Goal: Task Accomplishment & Management: Complete application form

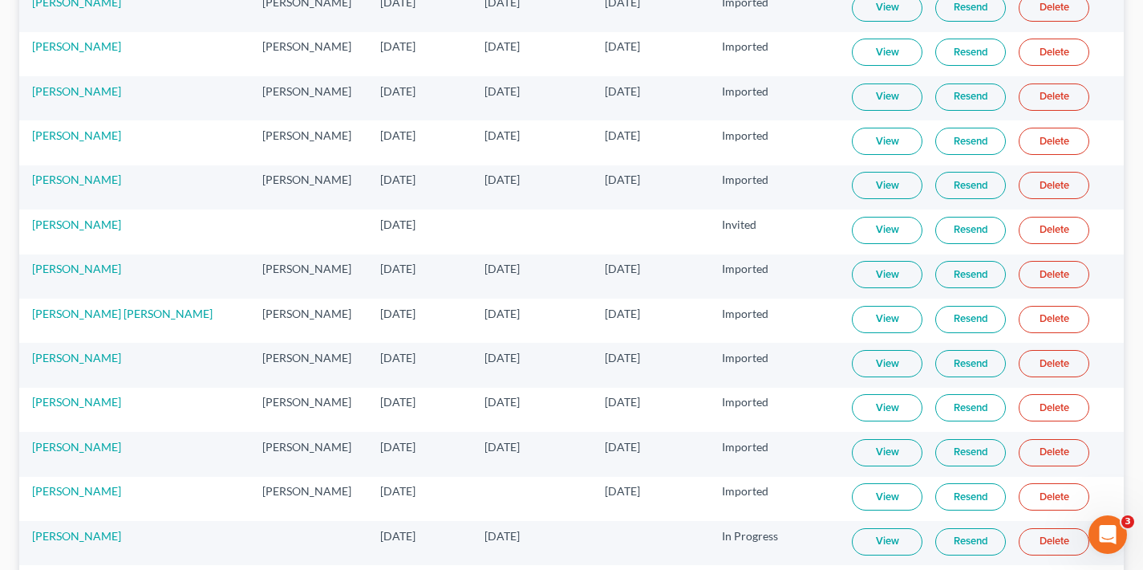
scroll to position [5493, 0]
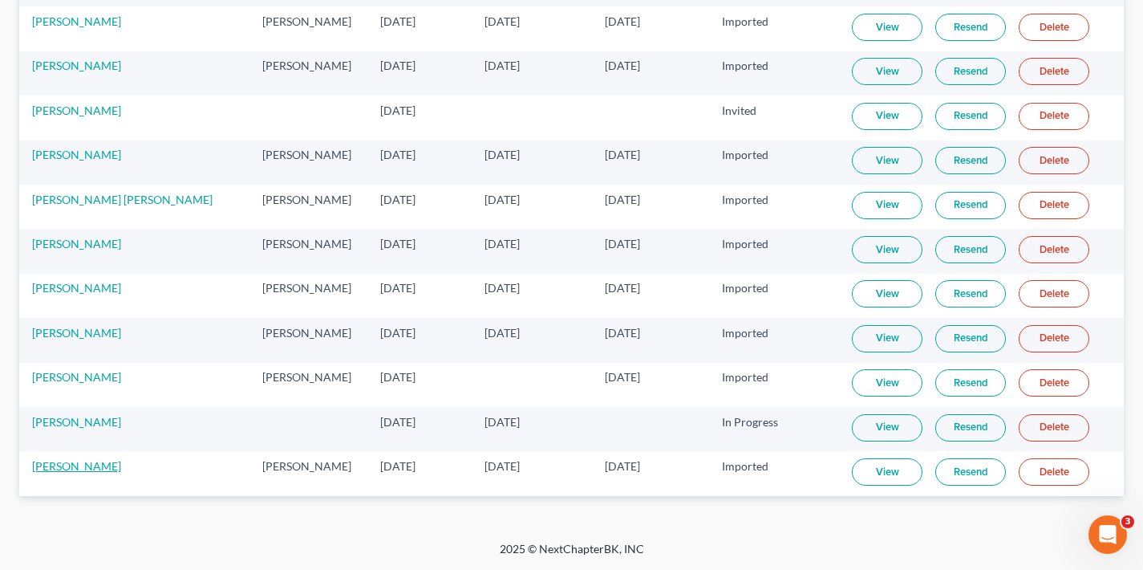
click at [45, 463] on link "[PERSON_NAME]" at bounding box center [76, 466] width 89 height 14
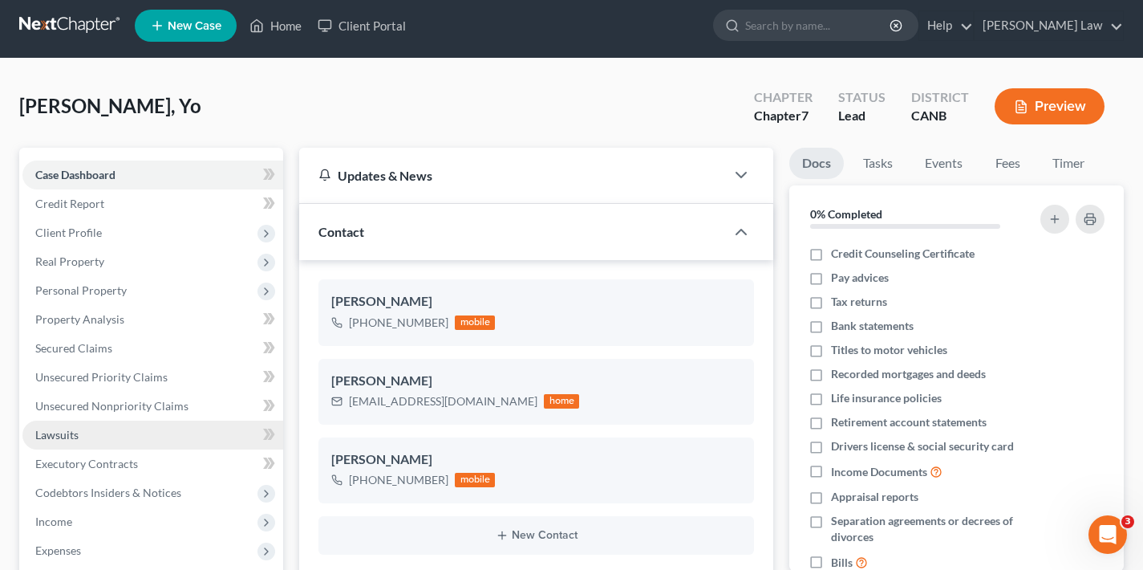
scroll to position [118, 0]
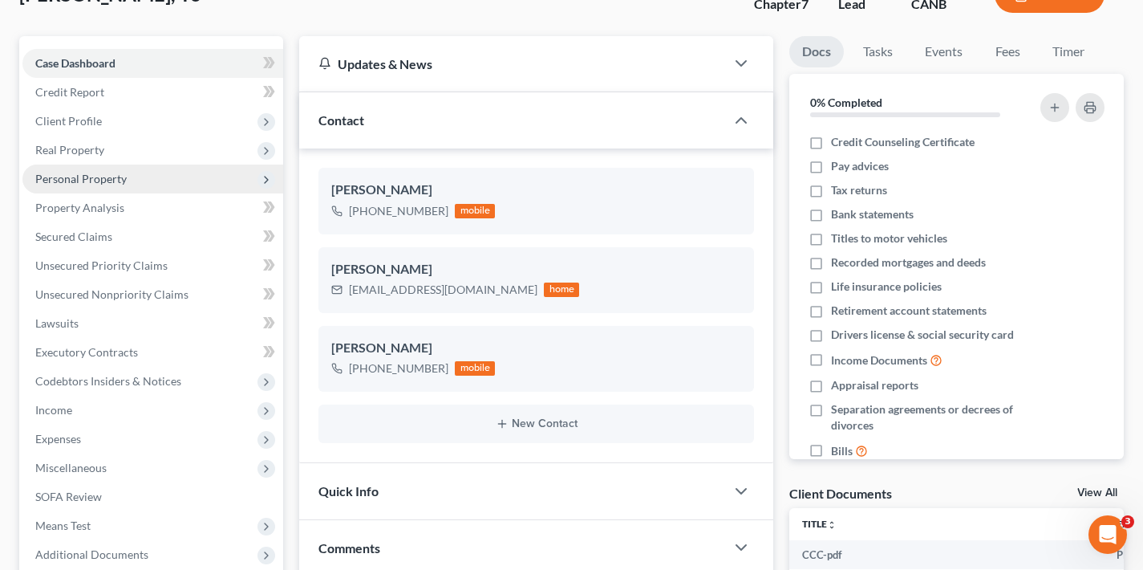
click at [102, 177] on span "Personal Property" at bounding box center [80, 179] width 91 height 14
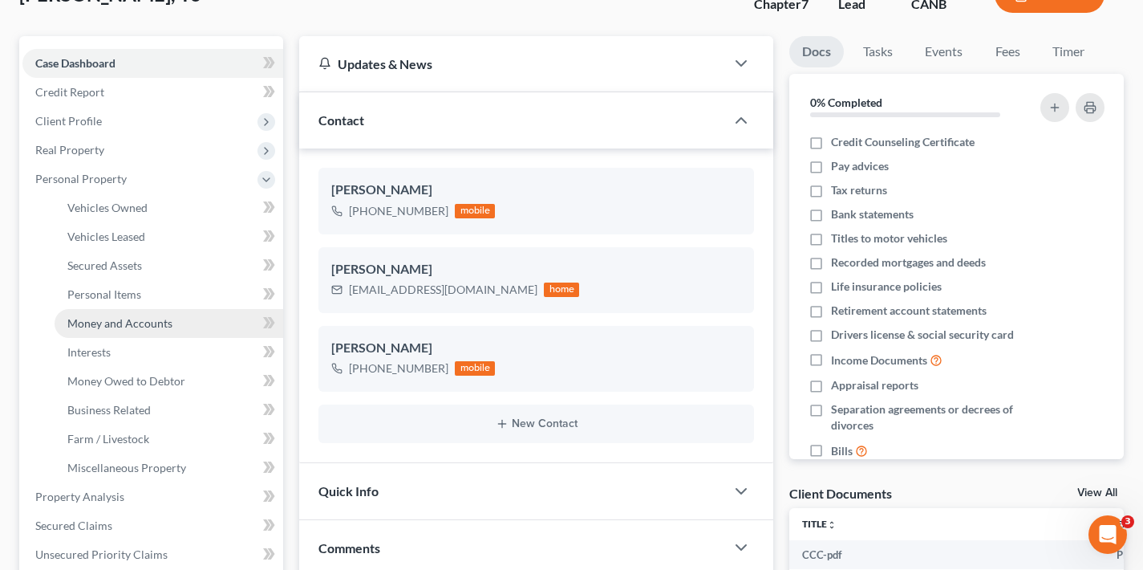
click at [115, 319] on span "Money and Accounts" at bounding box center [119, 323] width 105 height 14
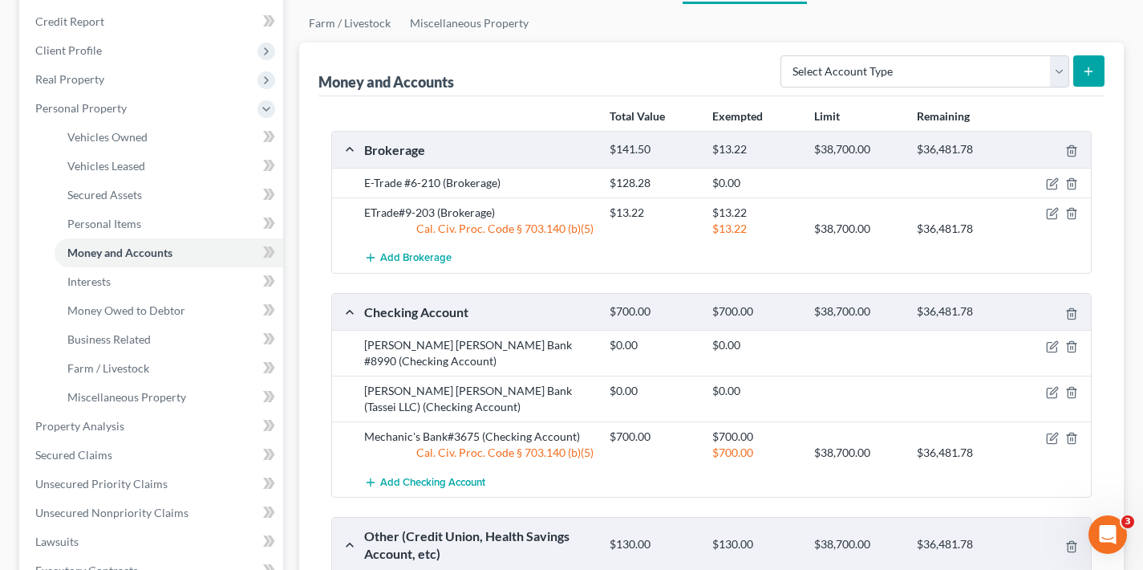
scroll to position [262, 0]
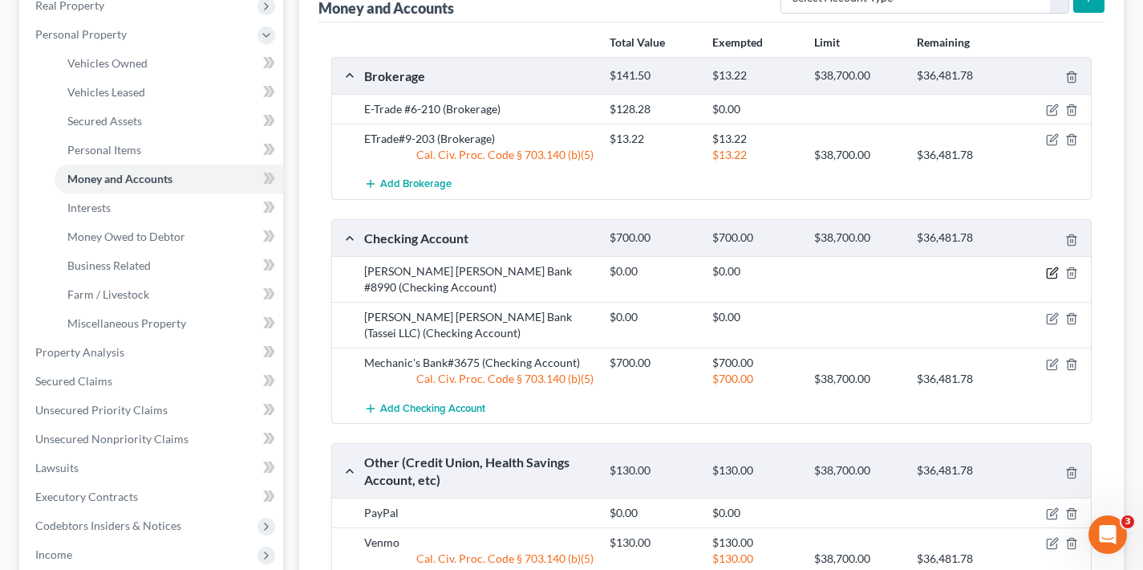
click at [1052, 270] on icon "button" at bounding box center [1052, 272] width 13 height 13
select select "36"
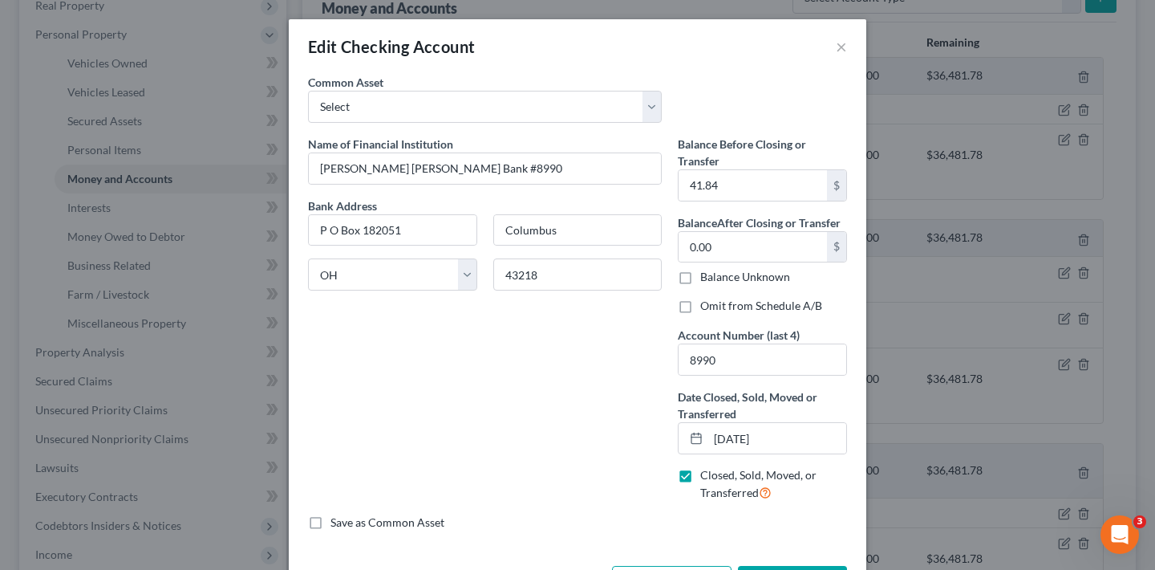
drag, startPoint x: 837, startPoint y: 48, endPoint x: 813, endPoint y: 77, distance: 37.6
click at [837, 48] on button "×" at bounding box center [841, 46] width 11 height 19
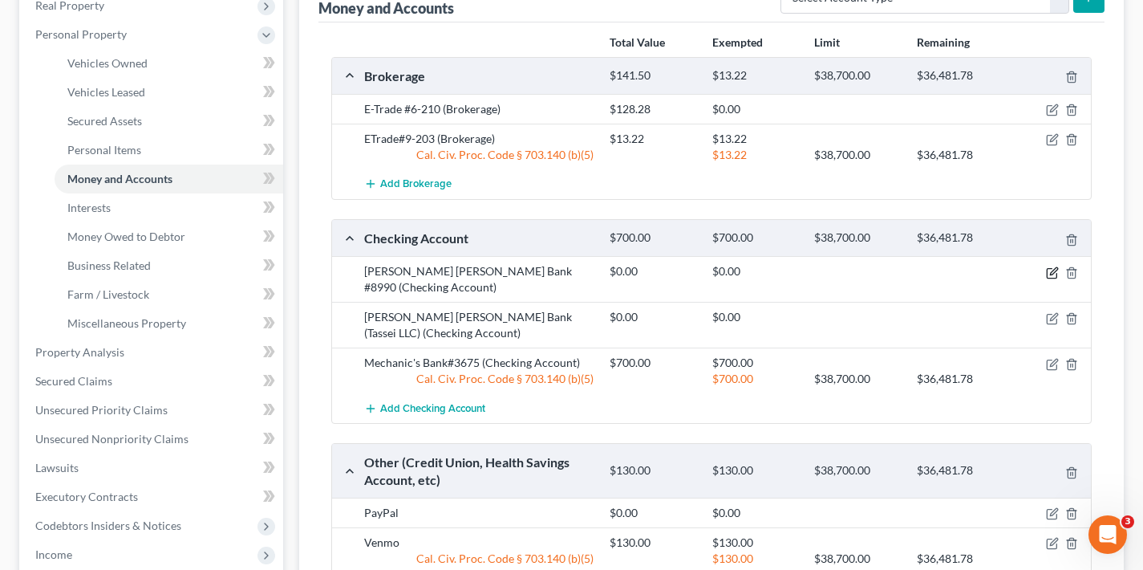
click at [1053, 272] on icon "button" at bounding box center [1052, 272] width 13 height 13
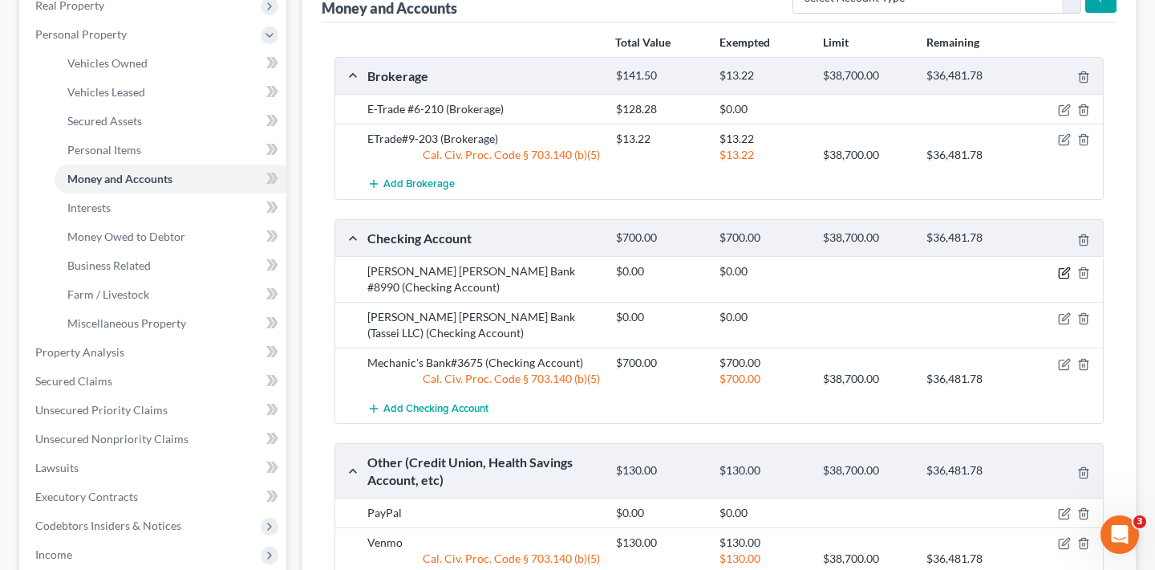
select select "36"
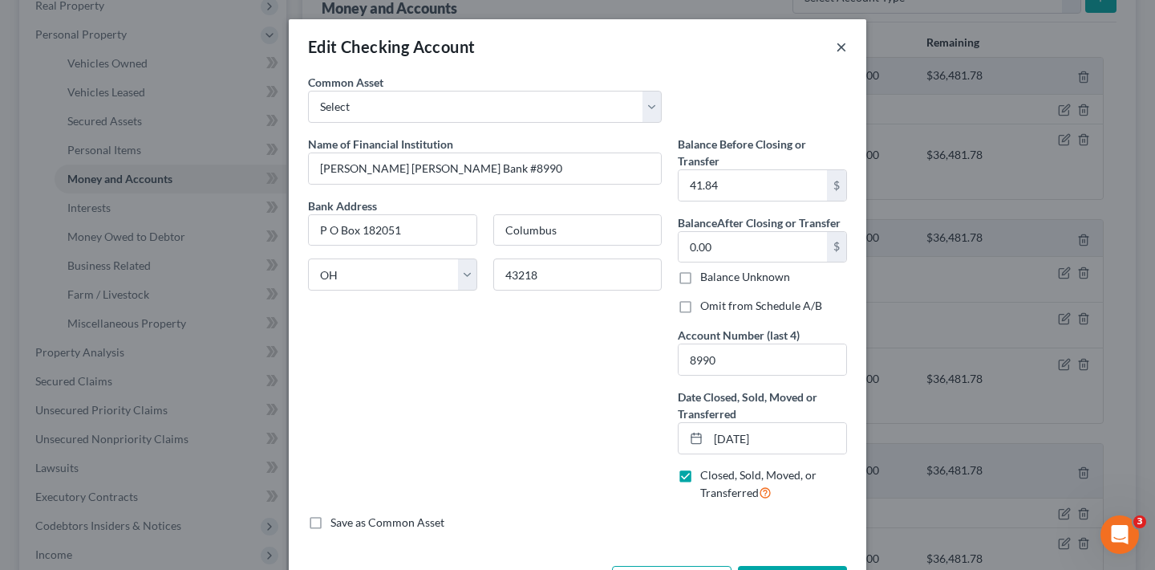
click at [836, 47] on button "×" at bounding box center [841, 46] width 11 height 19
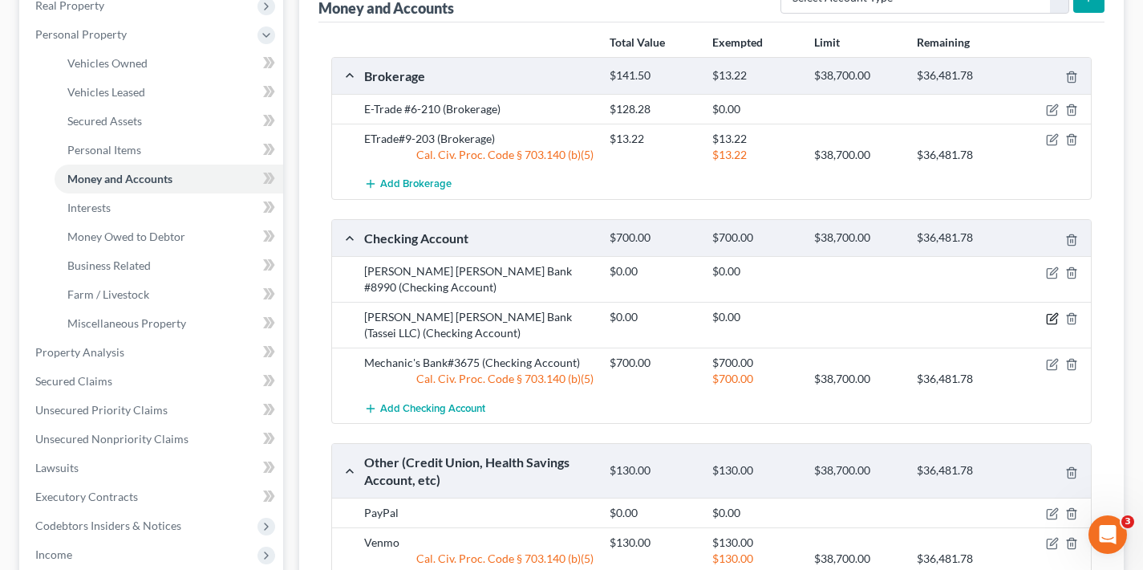
click at [1051, 317] on icon "button" at bounding box center [1053, 316] width 7 height 7
select select "36"
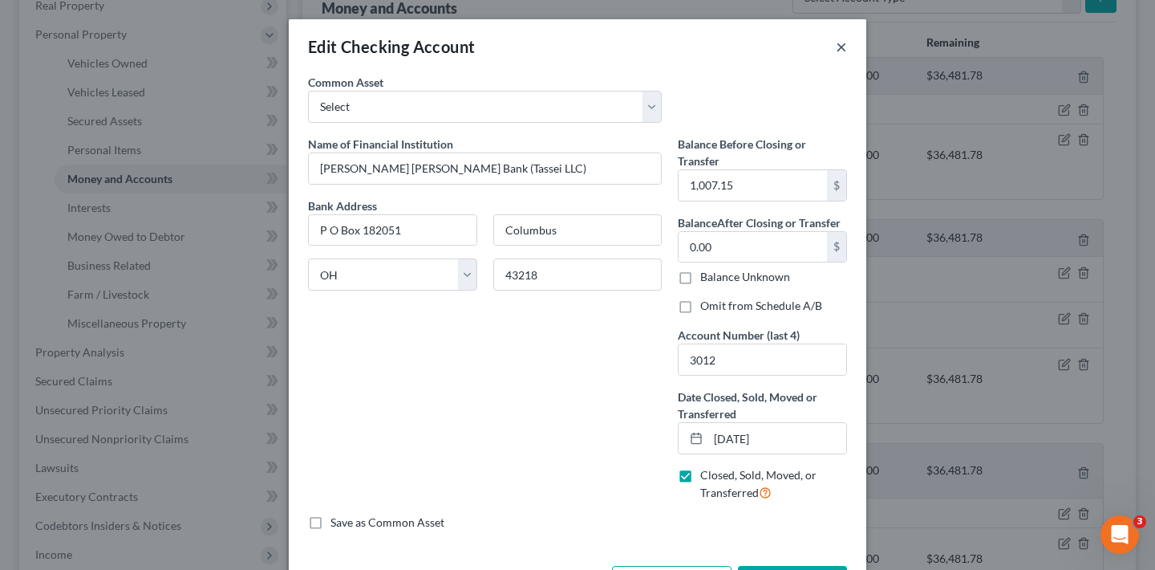
click at [837, 47] on button "×" at bounding box center [841, 46] width 11 height 19
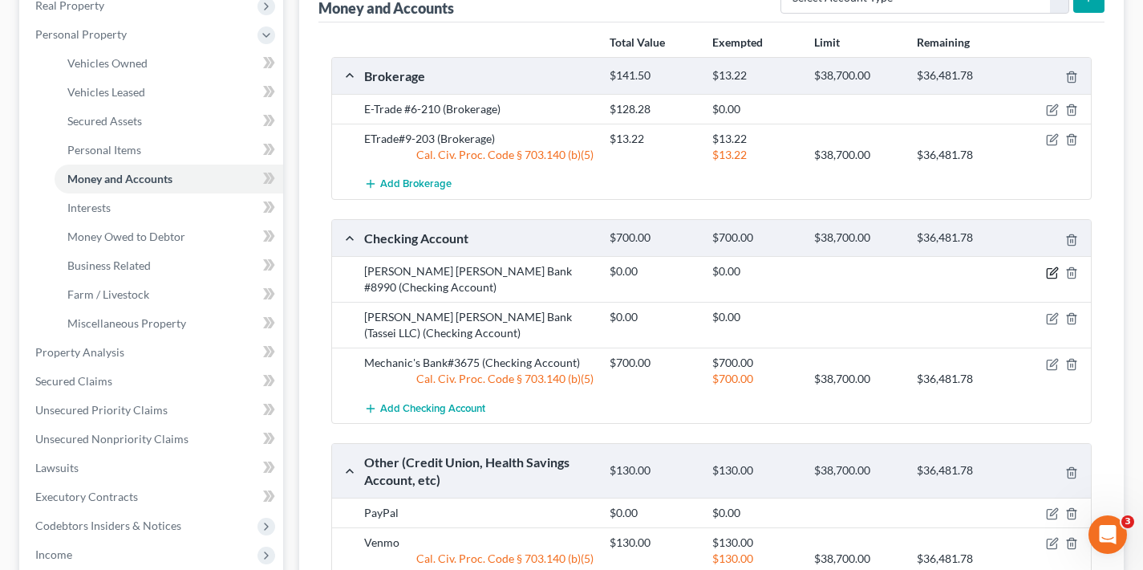
click at [1049, 271] on icon "button" at bounding box center [1052, 272] width 13 height 13
select select "36"
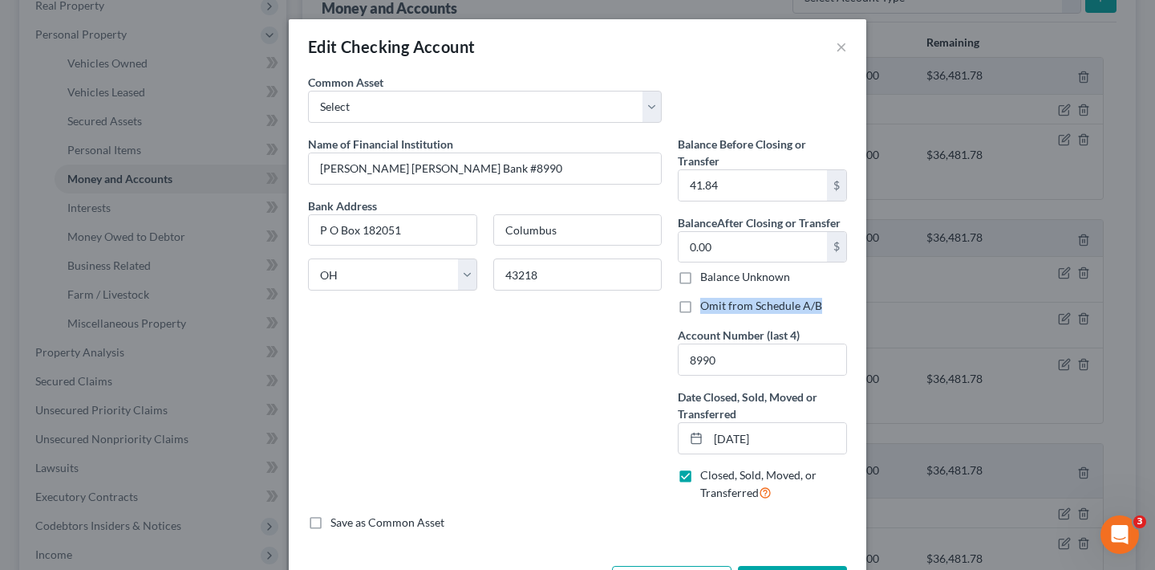
drag, startPoint x: 696, startPoint y: 304, endPoint x: 814, endPoint y: 304, distance: 117.9
click at [814, 304] on div "Omit from Schedule A/B" at bounding box center [762, 306] width 169 height 16
copy label "Omit from Schedule A/B"
click at [840, 290] on div "Balance Before Closing or Transfer 41.84 $ Balance After Closing or Transfer 0.…" at bounding box center [762, 325] width 185 height 379
click at [836, 46] on button "×" at bounding box center [841, 46] width 11 height 19
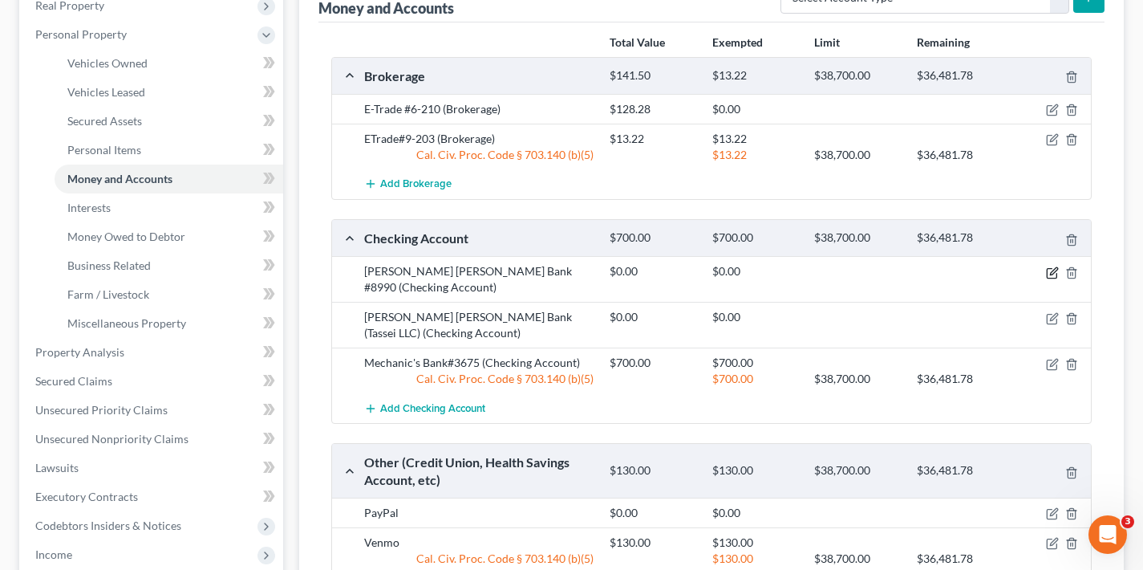
click at [1052, 273] on icon "button" at bounding box center [1052, 272] width 13 height 13
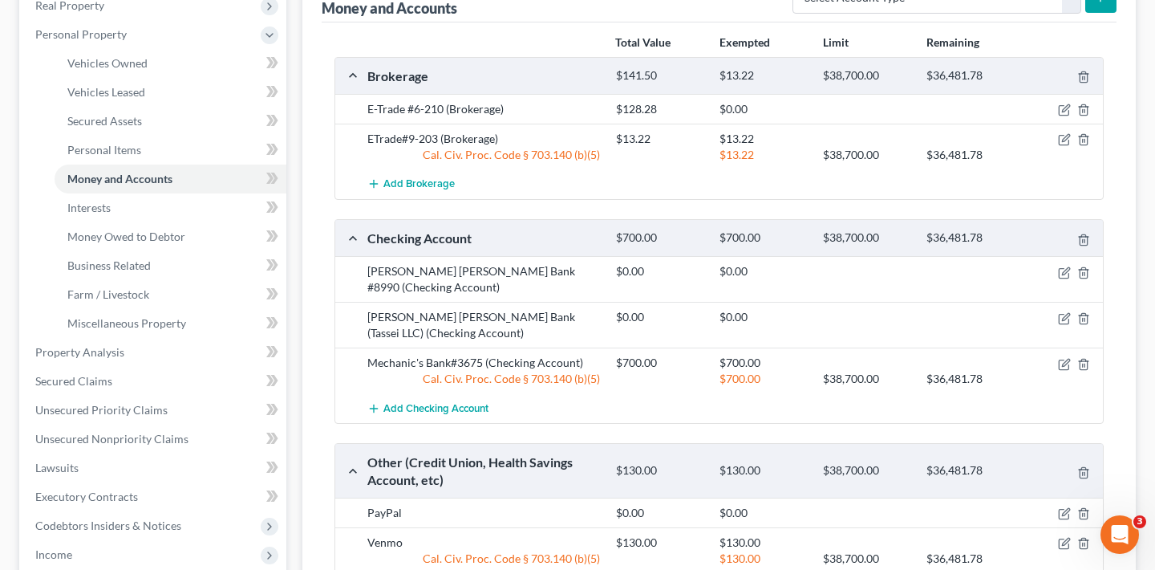
select select "36"
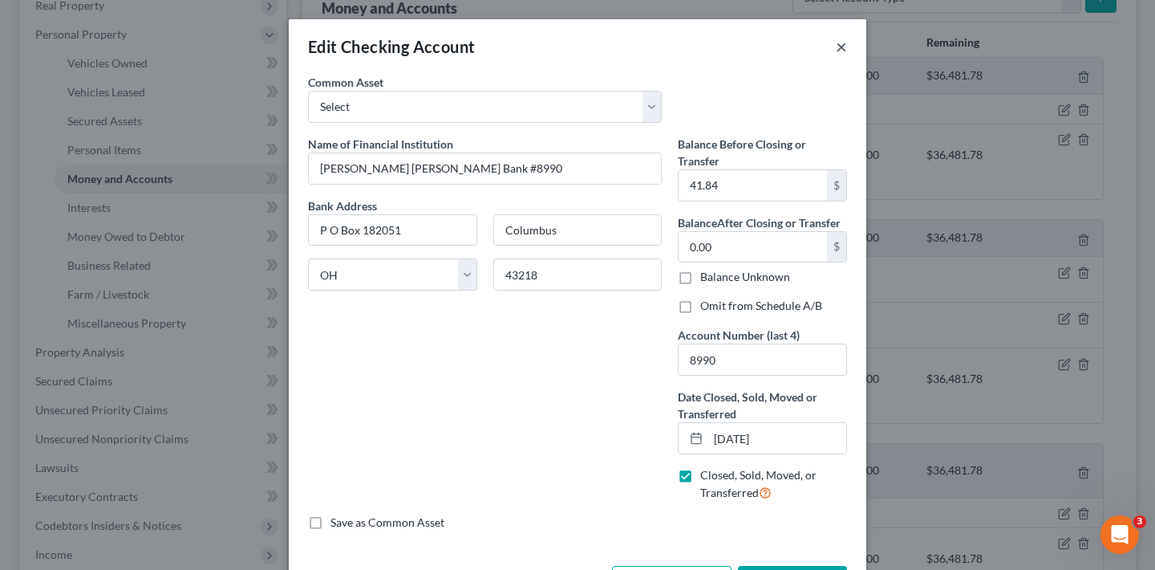
click at [836, 48] on button "×" at bounding box center [841, 46] width 11 height 19
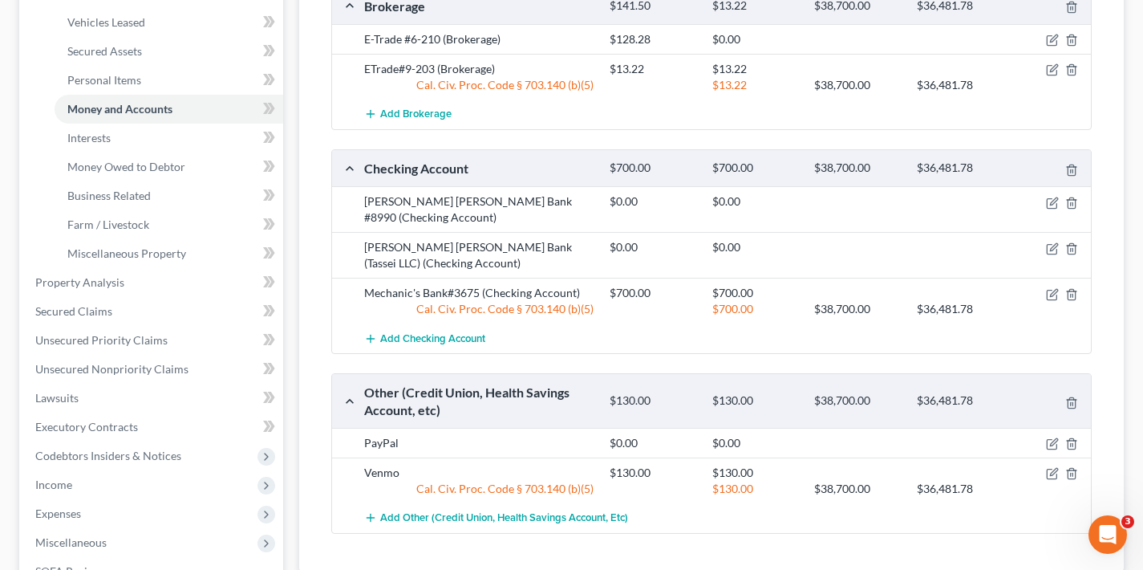
scroll to position [310, 0]
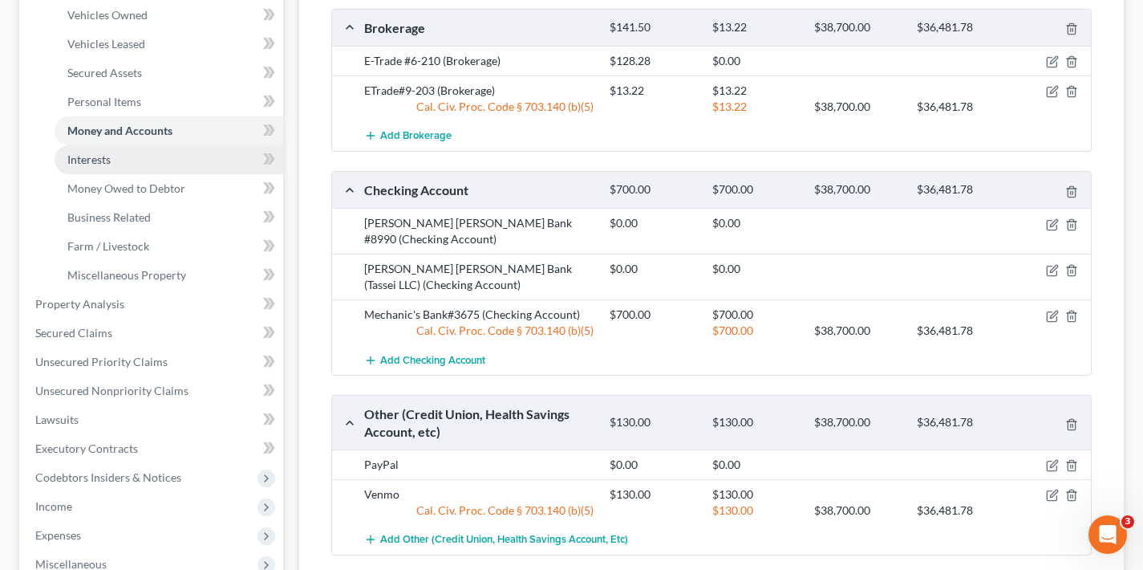
click at [97, 157] on span "Interests" at bounding box center [88, 159] width 43 height 14
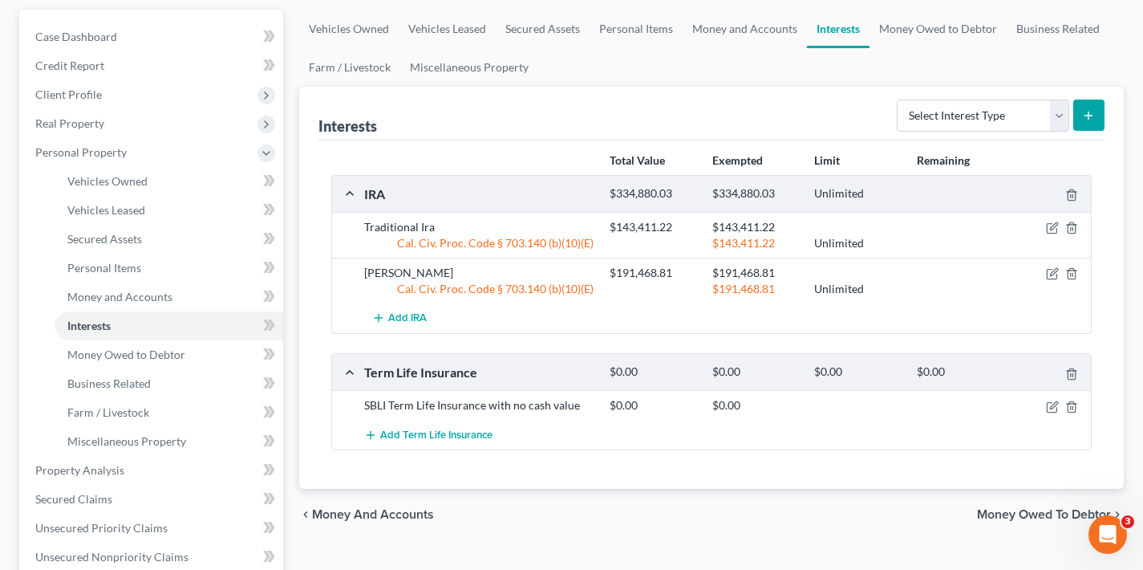
scroll to position [19, 0]
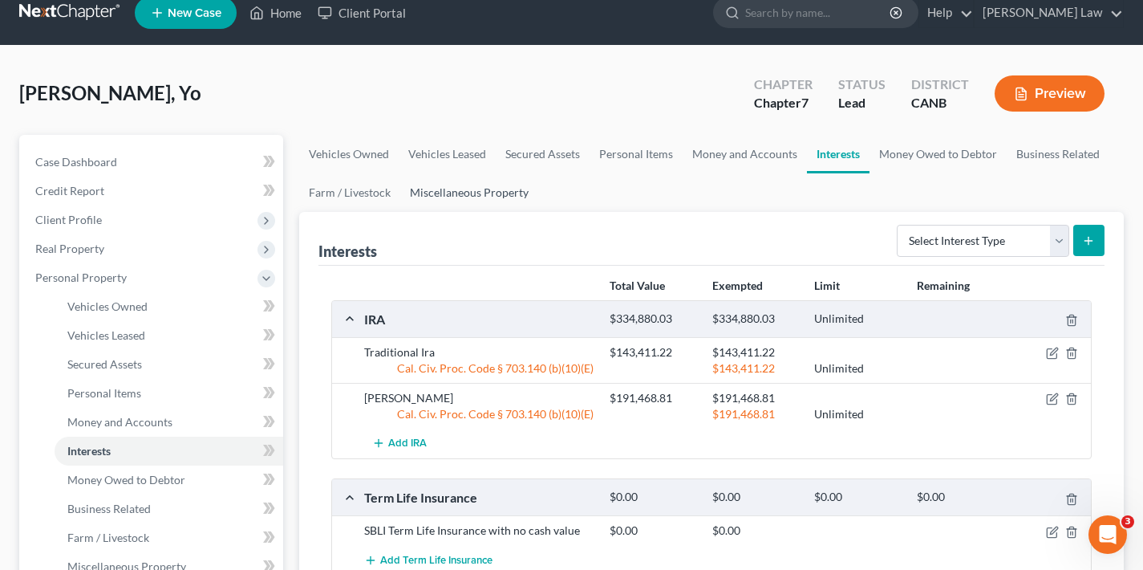
click at [458, 189] on link "Miscellaneous Property" at bounding box center [469, 192] width 138 height 39
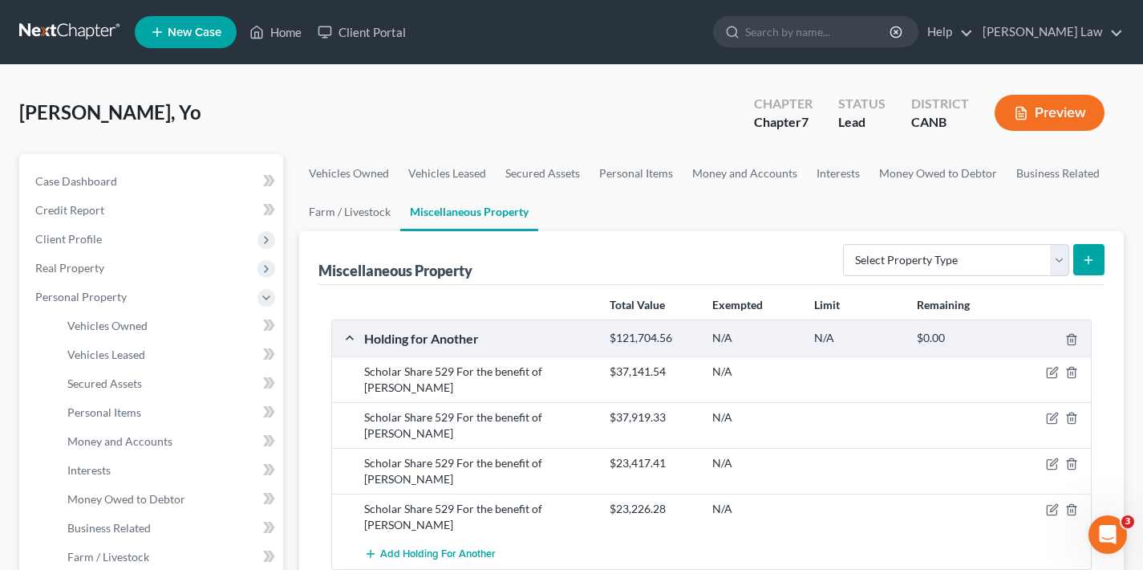
scroll to position [31, 0]
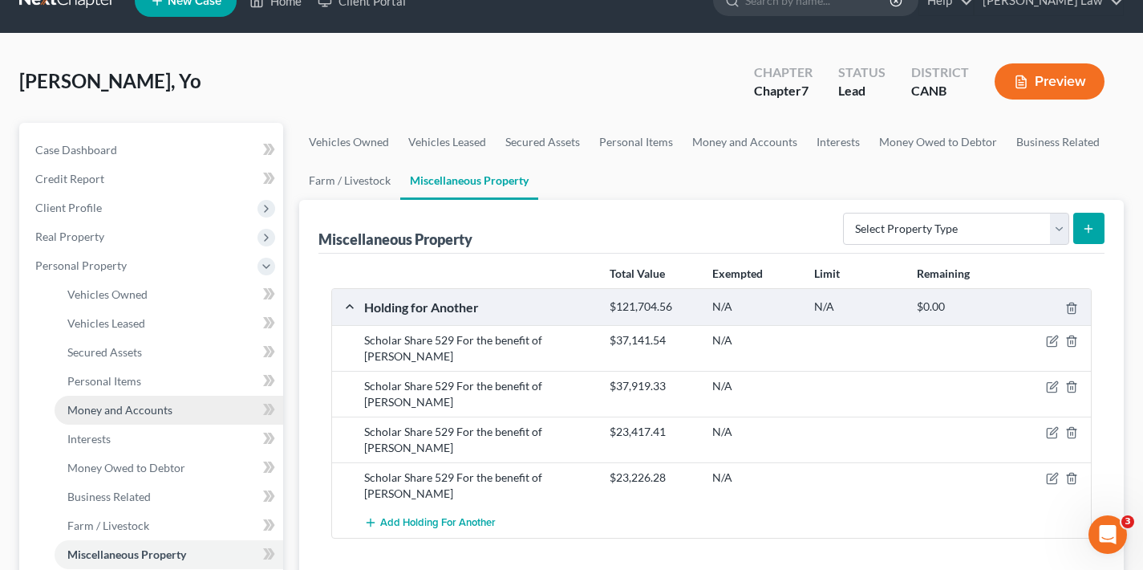
click at [108, 409] on span "Money and Accounts" at bounding box center [119, 410] width 105 height 14
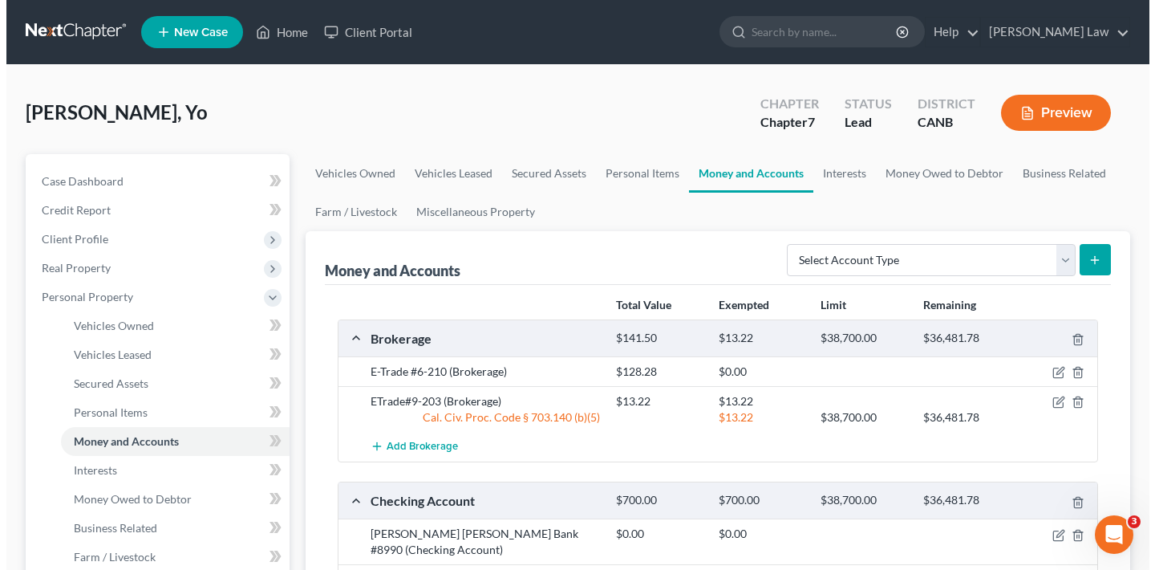
scroll to position [293, 0]
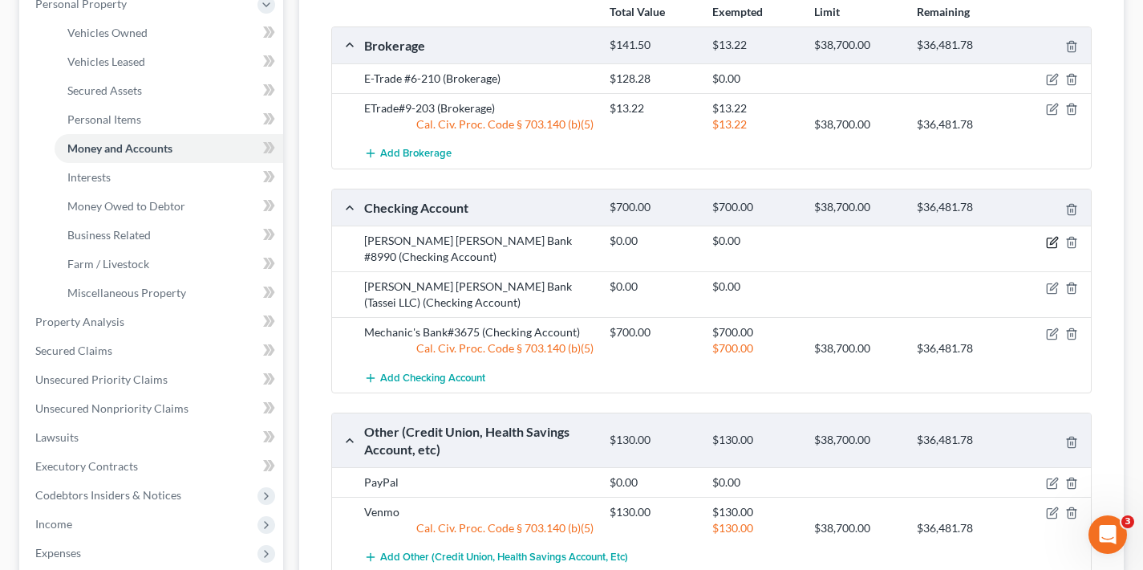
click at [1051, 242] on icon "button" at bounding box center [1053, 240] width 7 height 7
select select "36"
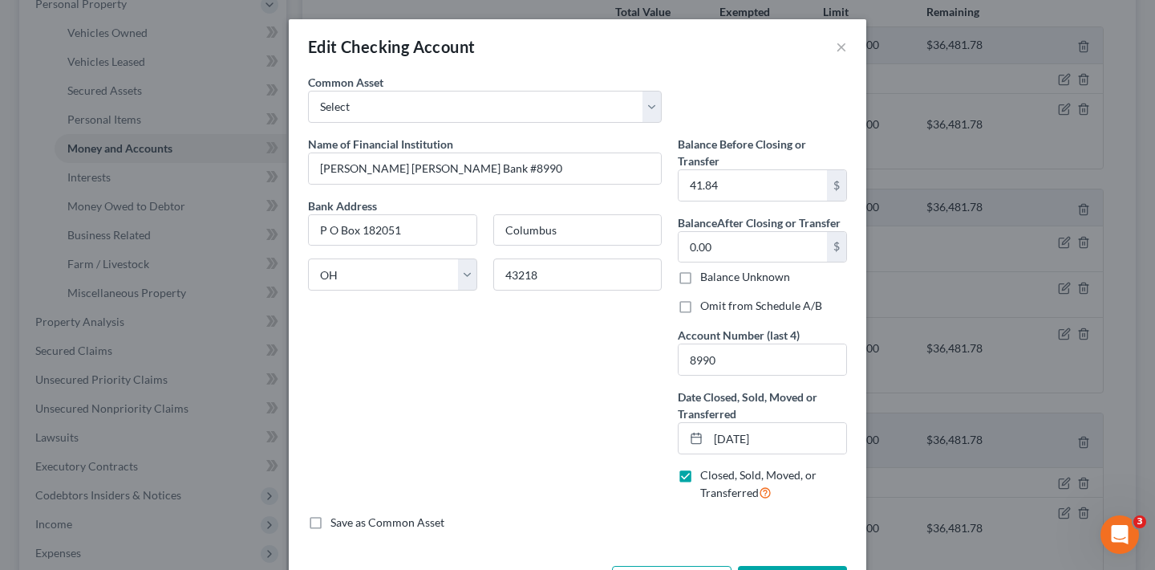
click at [700, 306] on label "Omit from Schedule A/B" at bounding box center [761, 306] width 122 height 16
click at [707, 306] on input "Omit from Schedule A/B" at bounding box center [712, 303] width 10 height 10
checkbox input "true"
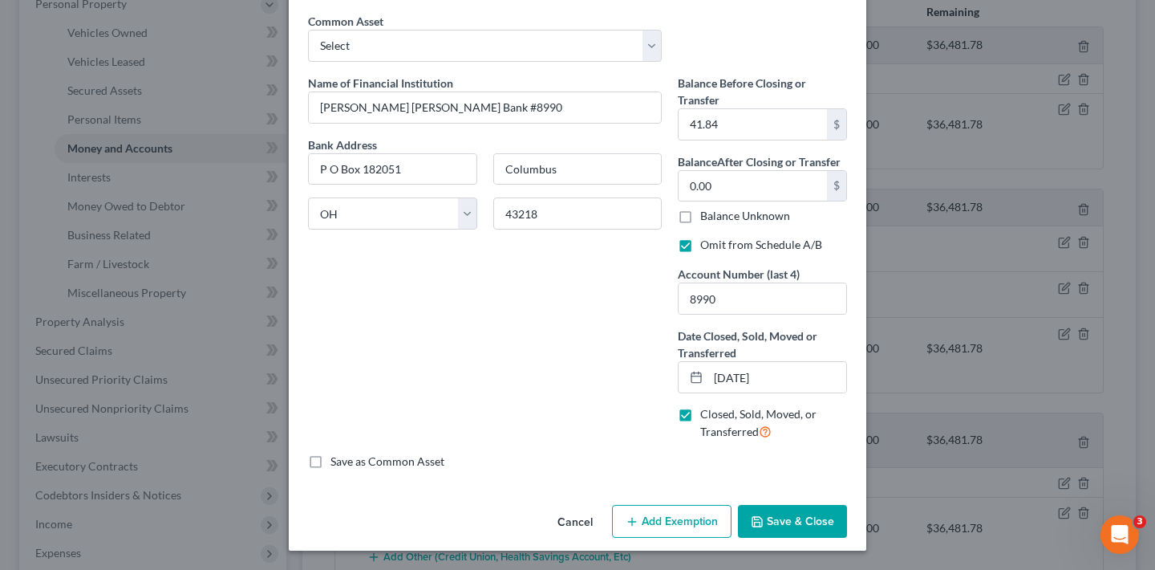
click at [804, 521] on button "Save & Close" at bounding box center [792, 522] width 109 height 34
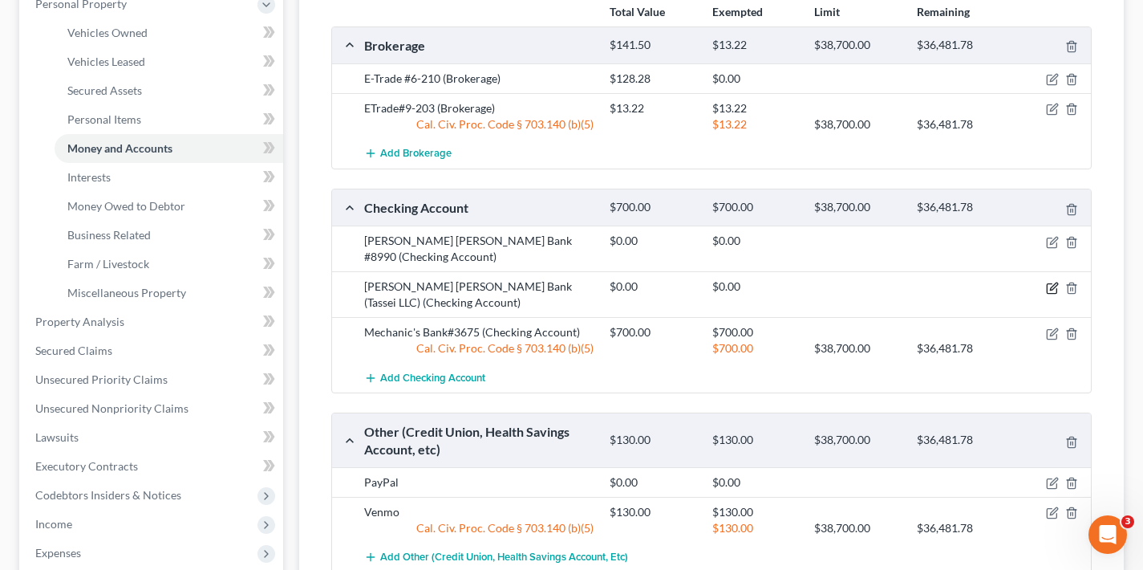
click at [1053, 286] on icon "button" at bounding box center [1052, 288] width 13 height 13
select select "36"
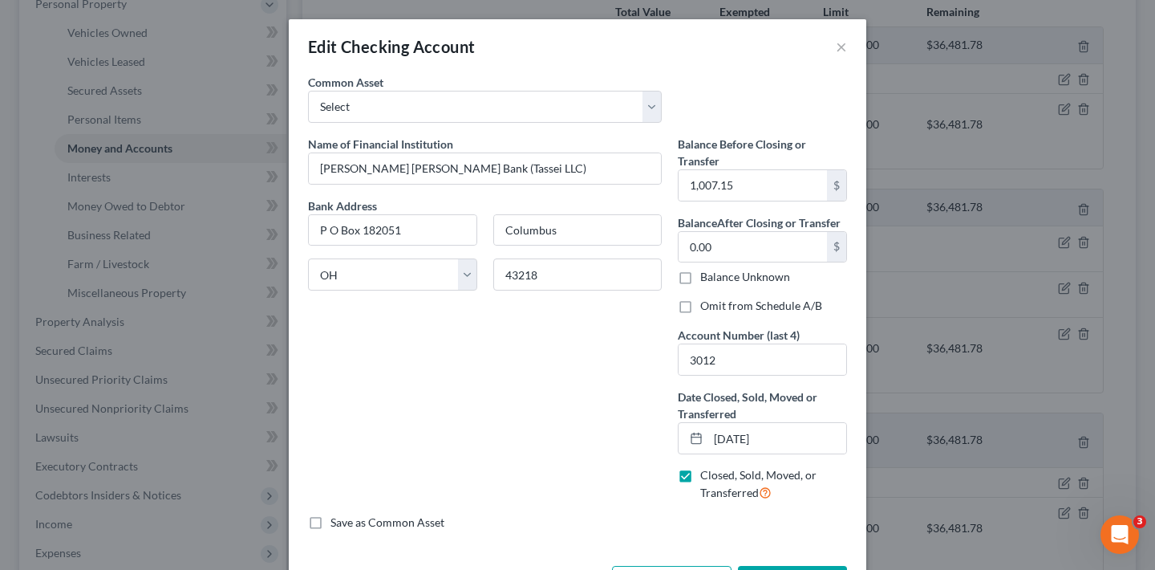
click at [700, 306] on label "Omit from Schedule A/B" at bounding box center [761, 306] width 122 height 16
click at [707, 306] on input "Omit from Schedule A/B" at bounding box center [712, 303] width 10 height 10
checkbox input "true"
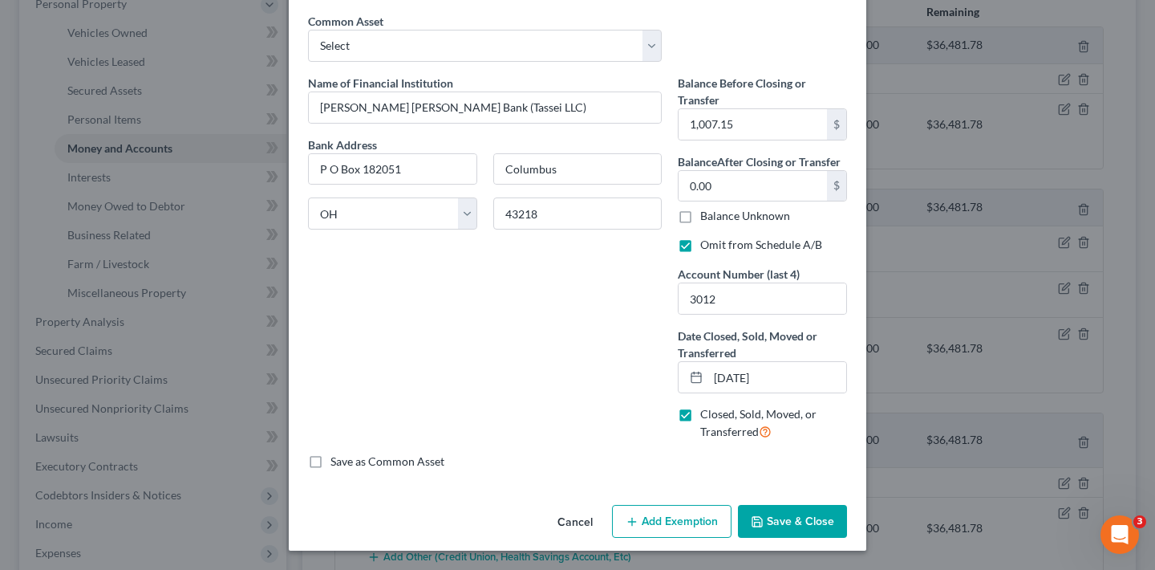
click at [800, 518] on button "Save & Close" at bounding box center [792, 522] width 109 height 34
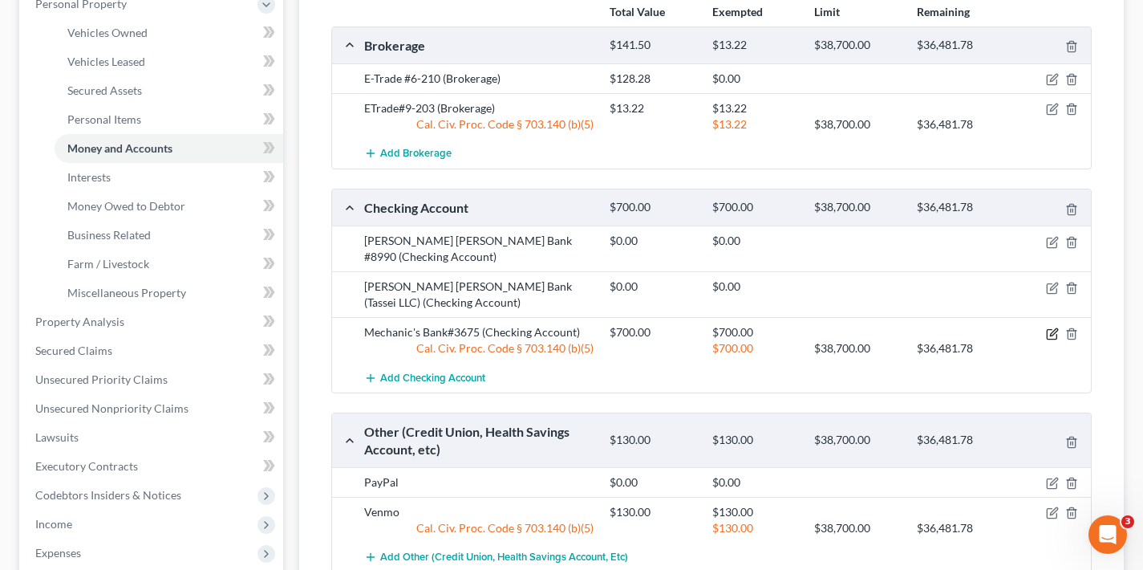
click at [1051, 334] on icon "button" at bounding box center [1053, 331] width 7 height 7
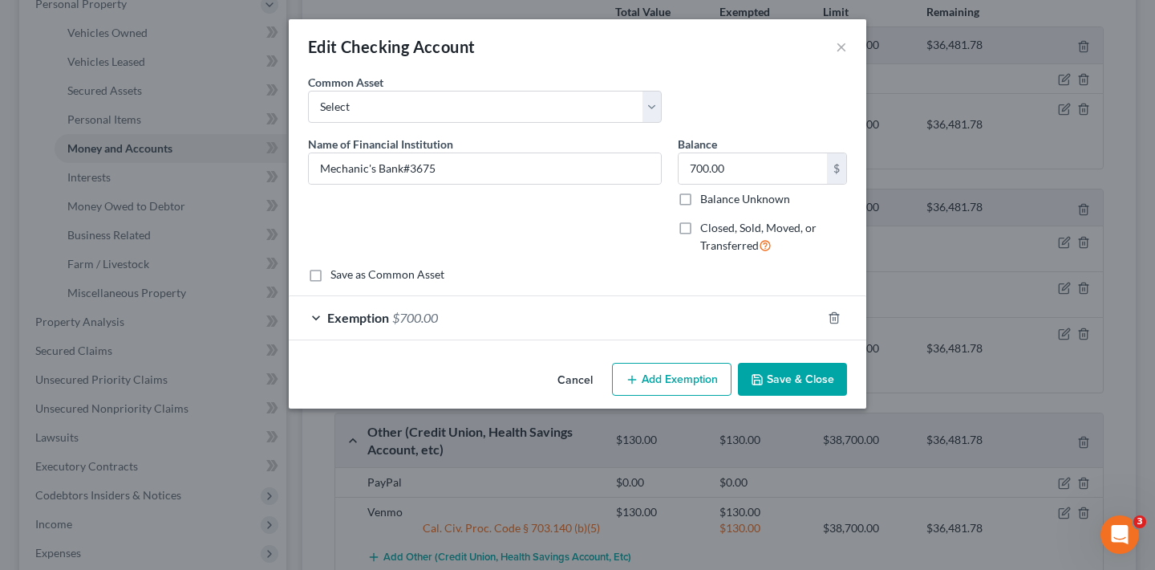
click at [847, 47] on div "Edit Checking Account ×" at bounding box center [578, 46] width 578 height 55
click at [839, 47] on button "×" at bounding box center [841, 46] width 11 height 19
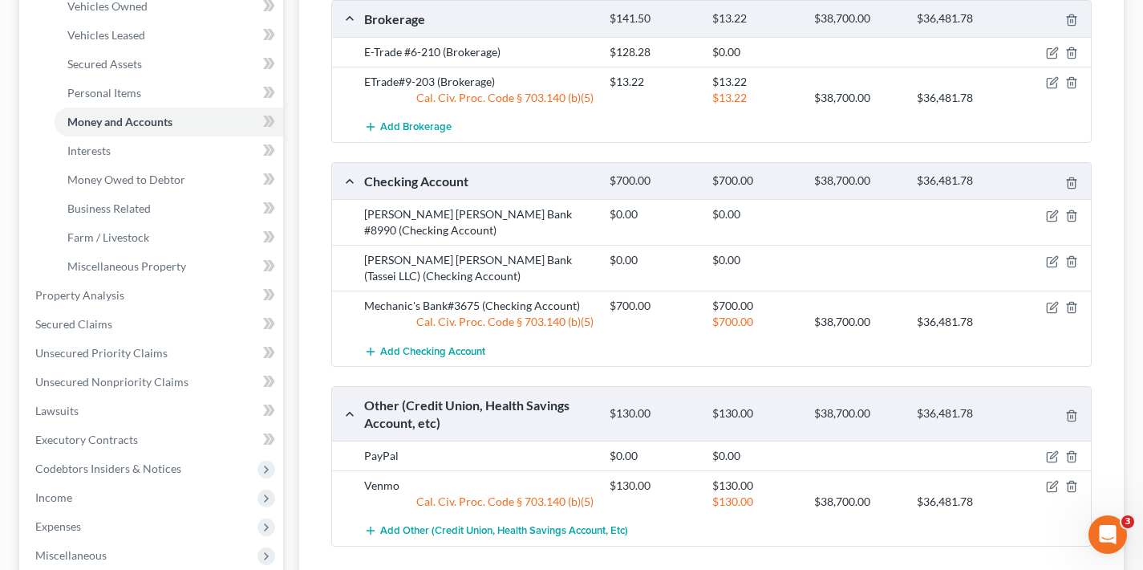
scroll to position [0, 0]
